Goal: Information Seeking & Learning: Learn about a topic

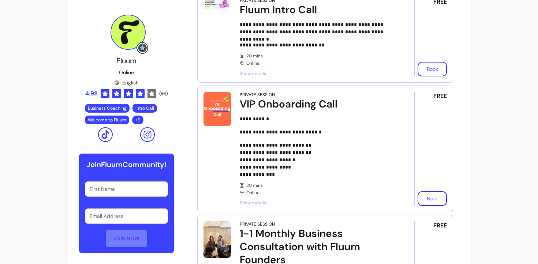
scroll to position [239, 0]
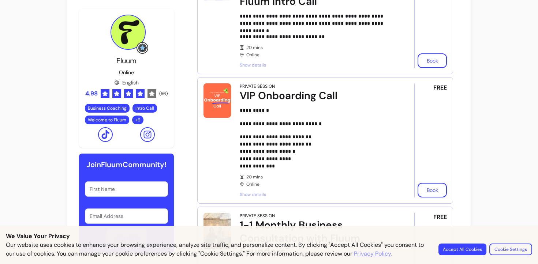
click at [244, 63] on span "Show details" at bounding box center [317, 65] width 154 height 6
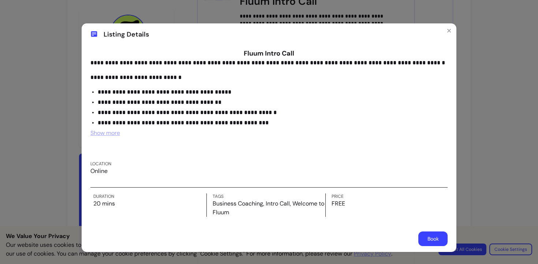
scroll to position [11, 0]
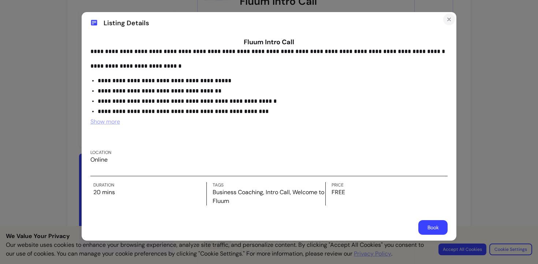
click at [447, 17] on icon "Close" at bounding box center [450, 19] width 6 height 6
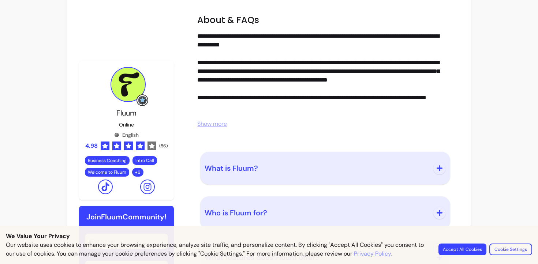
scroll to position [862, 0]
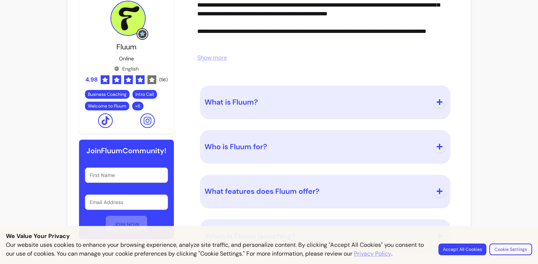
click at [369, 99] on span "What is Fluum?" at bounding box center [317, 102] width 225 height 10
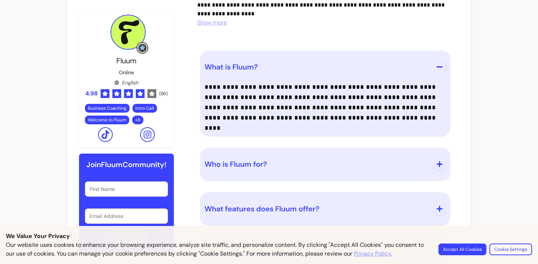
scroll to position [915, 0]
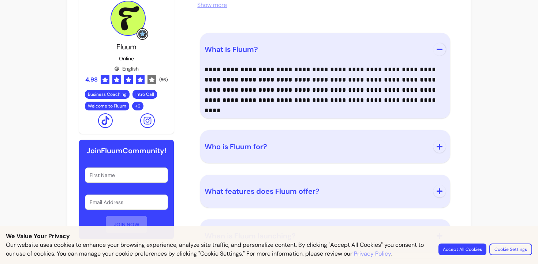
click at [359, 132] on div "Who is Fluum for?" at bounding box center [325, 146] width 250 height 33
click at [358, 137] on button "Who is Fluum for?" at bounding box center [325, 147] width 241 height 24
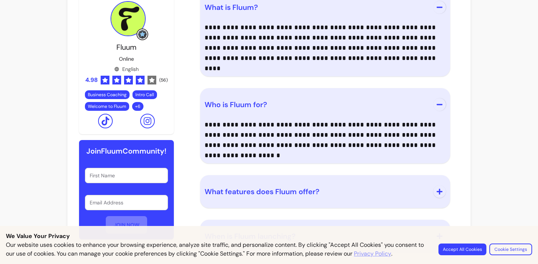
scroll to position [957, 0]
click at [352, 177] on div "What features does Fluum offer?" at bounding box center [325, 191] width 250 height 33
click at [367, 192] on span "What features does Fluum offer?" at bounding box center [317, 191] width 225 height 10
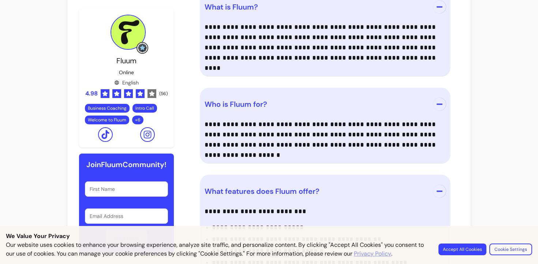
scroll to position [1032, 0]
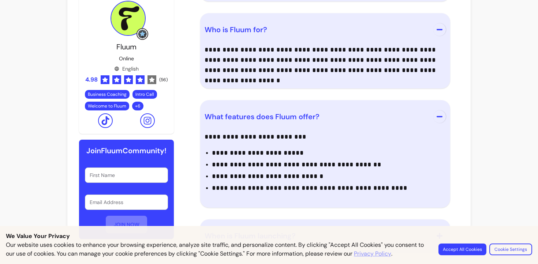
click at [468, 244] on div "Accept All Cookies Cookie Settings" at bounding box center [486, 250] width 94 height 12
click at [455, 253] on button "Accept All Cookies" at bounding box center [463, 249] width 47 height 11
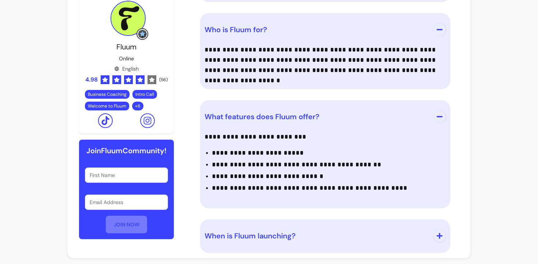
click at [429, 242] on button "When is Fluum launching?" at bounding box center [325, 236] width 241 height 24
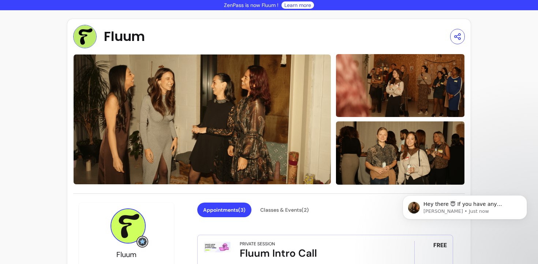
scroll to position [0, 0]
